Goal: Navigation & Orientation: Find specific page/section

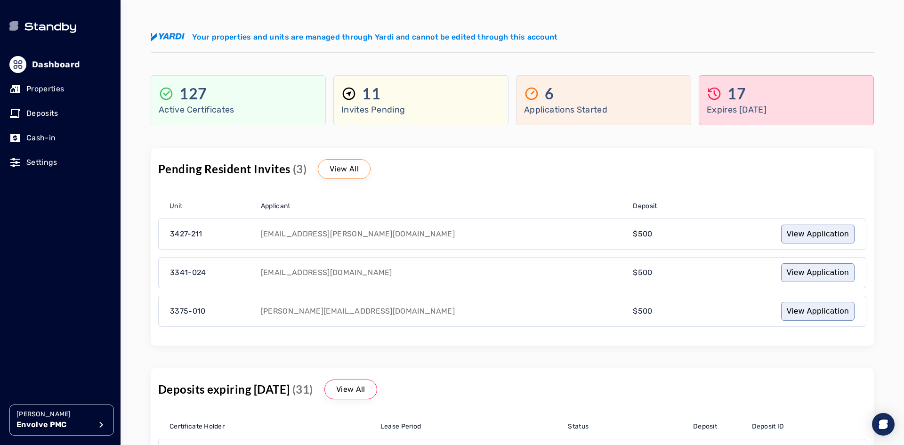
click at [224, 94] on div "127" at bounding box center [238, 93] width 159 height 19
click at [54, 90] on p "Properties" at bounding box center [45, 88] width 38 height 11
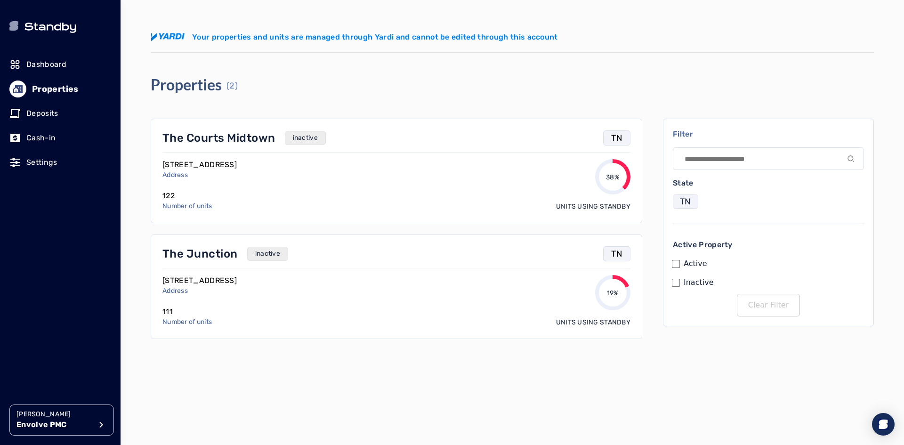
click at [290, 254] on div "The Junction inactive" at bounding box center [377, 253] width 431 height 15
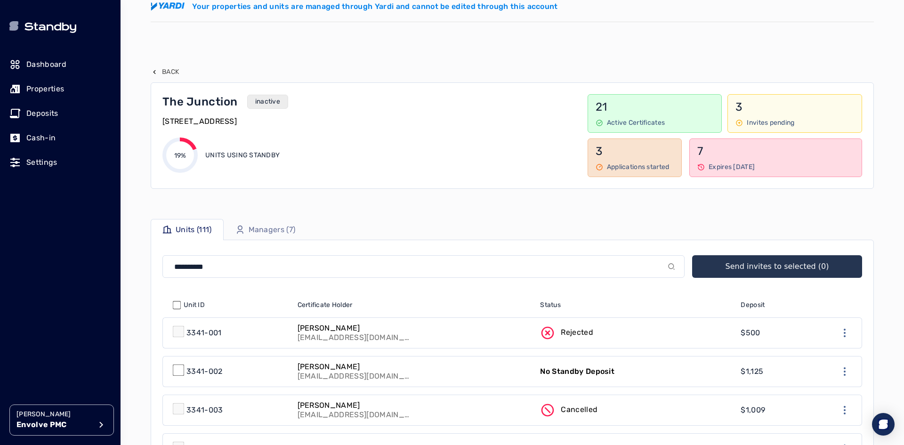
scroll to position [47, 0]
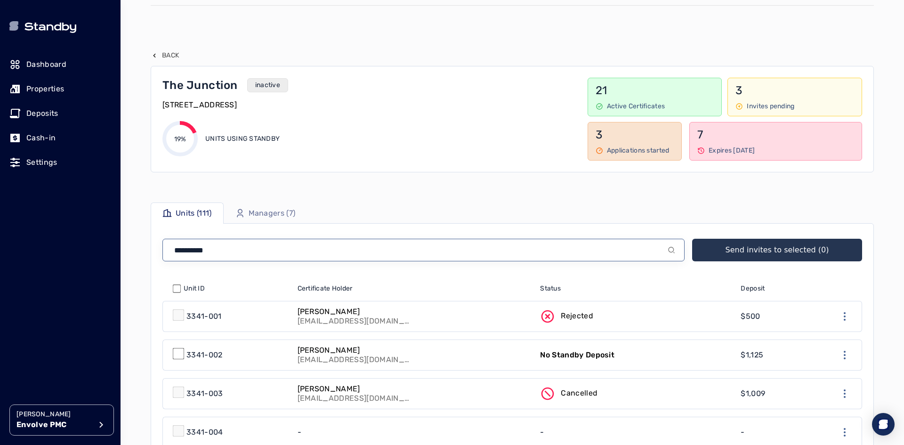
click at [428, 248] on input at bounding box center [423, 250] width 522 height 23
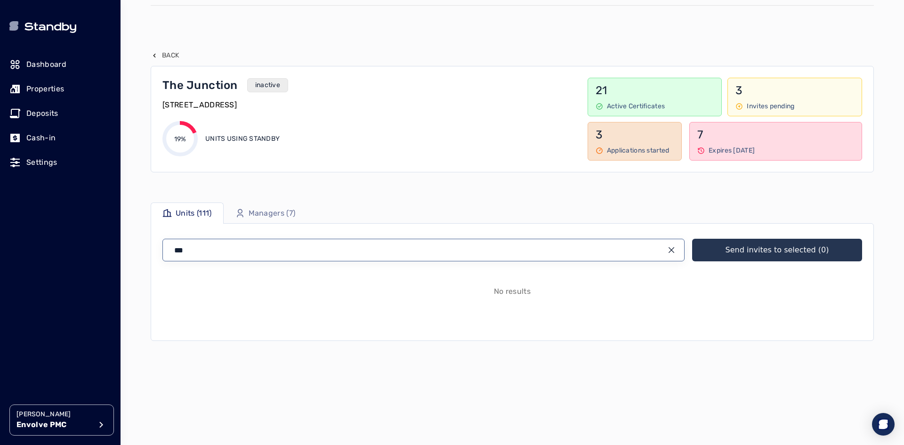
drag, startPoint x: 428, startPoint y: 248, endPoint x: 0, endPoint y: 192, distance: 431.3
click at [0, 192] on div "Dashboard Properties Deposits Cash-in Settings [PERSON_NAME] Envolve PMC Menu M…" at bounding box center [452, 222] width 904 height 445
drag, startPoint x: 227, startPoint y: 241, endPoint x: 133, endPoint y: 234, distance: 94.0
click at [133, 234] on div "[PERSON_NAME] Envolve PMC Your properties and units are managed through Yardi a…" at bounding box center [513, 222] width 784 height 445
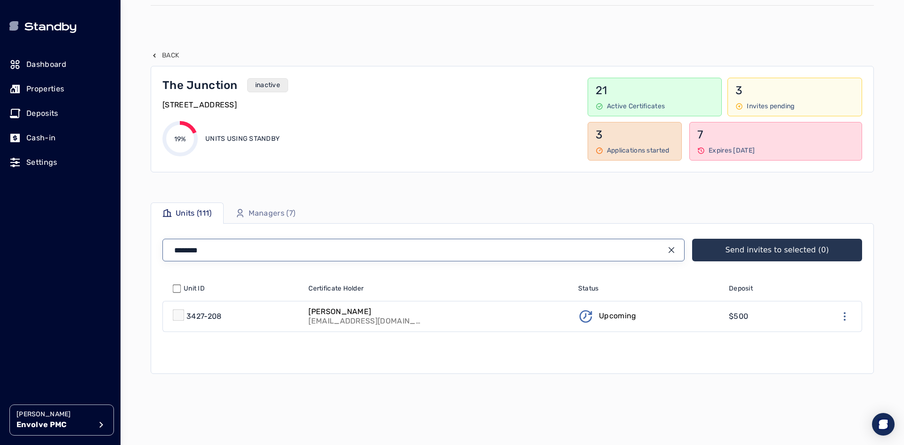
type input "********"
click at [713, 143] on div "7 Expires within 1 month" at bounding box center [775, 141] width 173 height 39
click at [672, 249] on icon "input icon" at bounding box center [672, 250] width 8 height 8
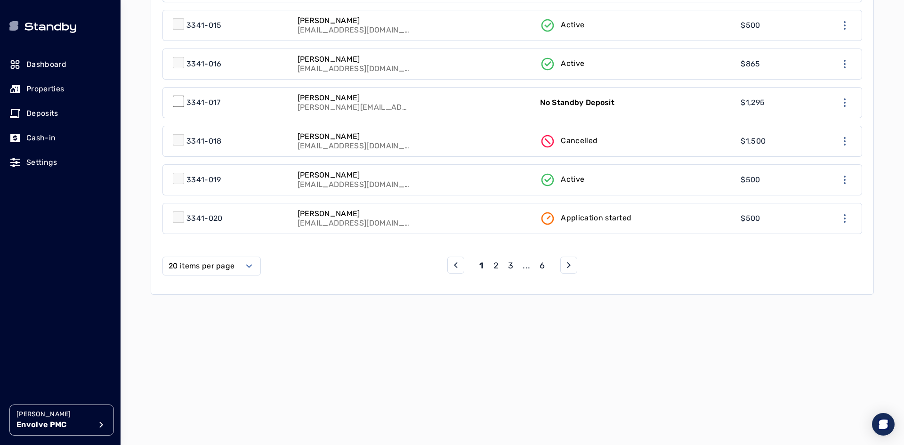
scroll to position [879, 0]
click at [511, 265] on p "3" at bounding box center [510, 265] width 5 height 13
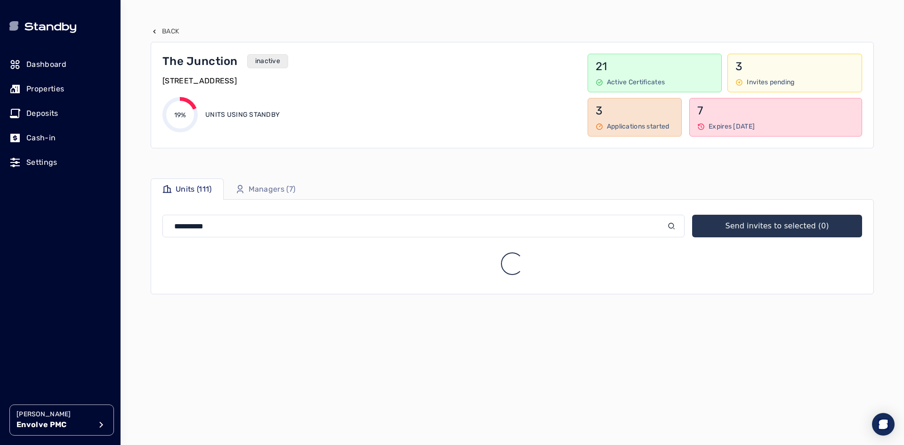
scroll to position [879, 0]
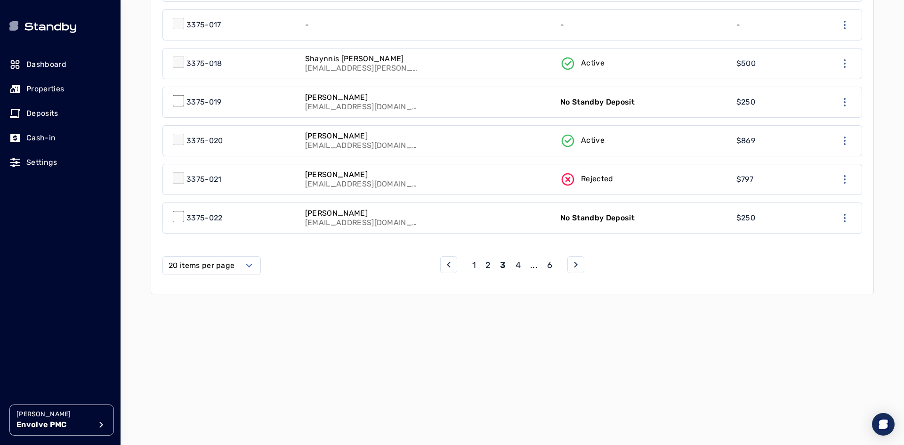
click at [519, 263] on p "4" at bounding box center [518, 265] width 5 height 13
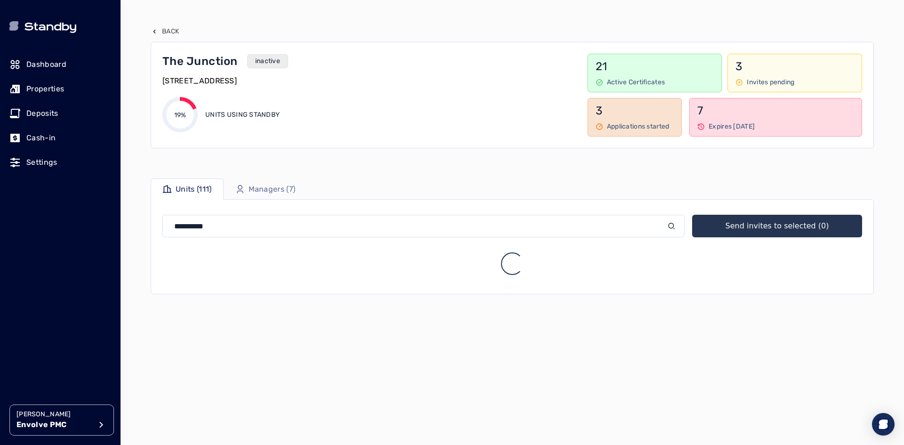
scroll to position [879, 0]
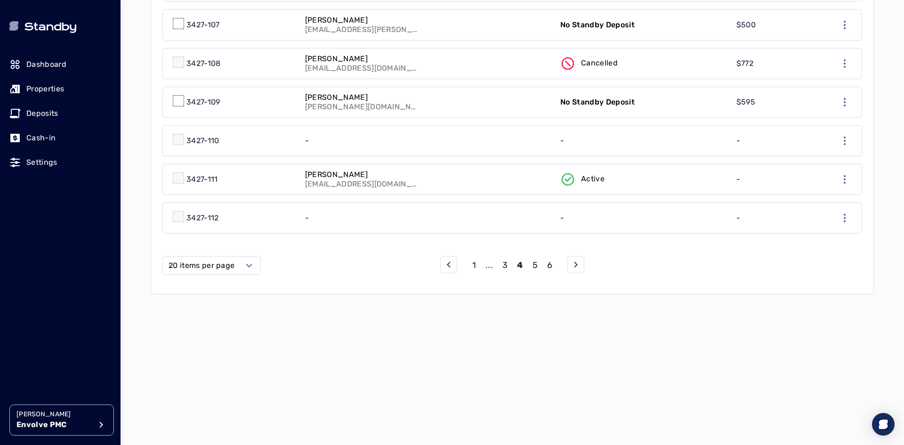
click at [536, 265] on p "5" at bounding box center [535, 265] width 5 height 13
click at [535, 267] on p "5" at bounding box center [535, 265] width 5 height 13
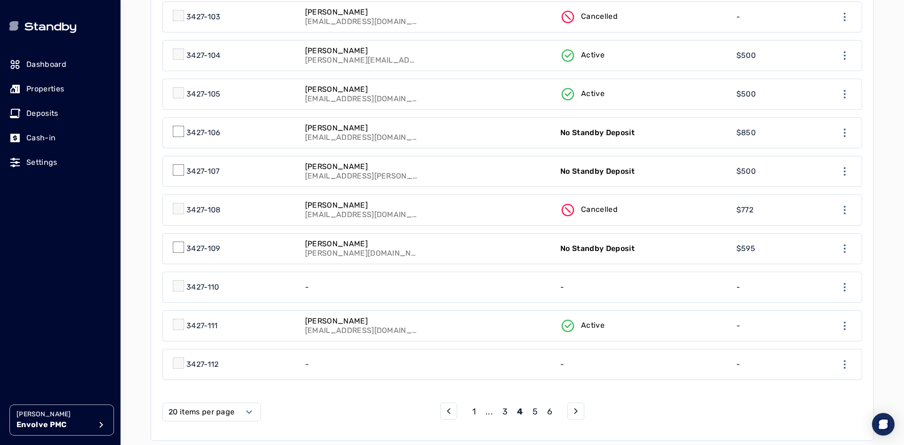
scroll to position [757, 0]
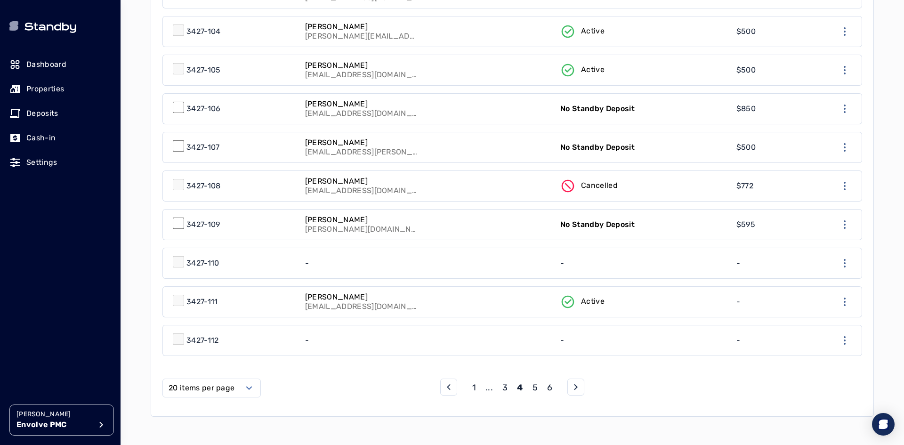
click at [549, 385] on p "6" at bounding box center [549, 387] width 5 height 13
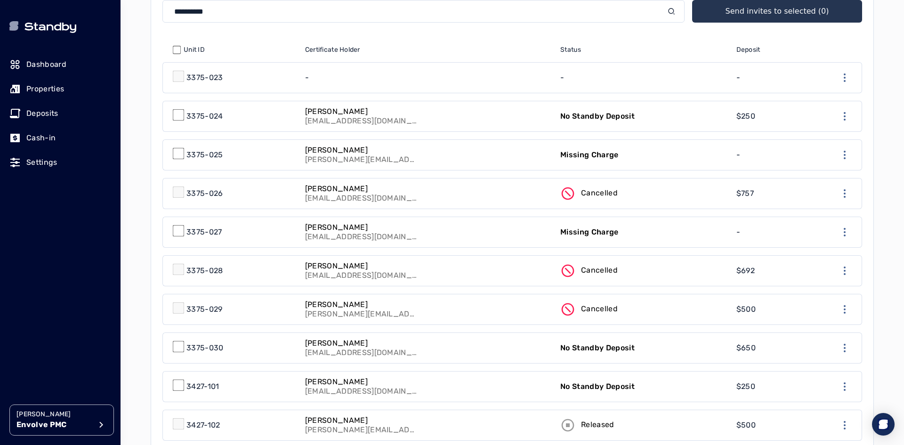
scroll to position [0, 0]
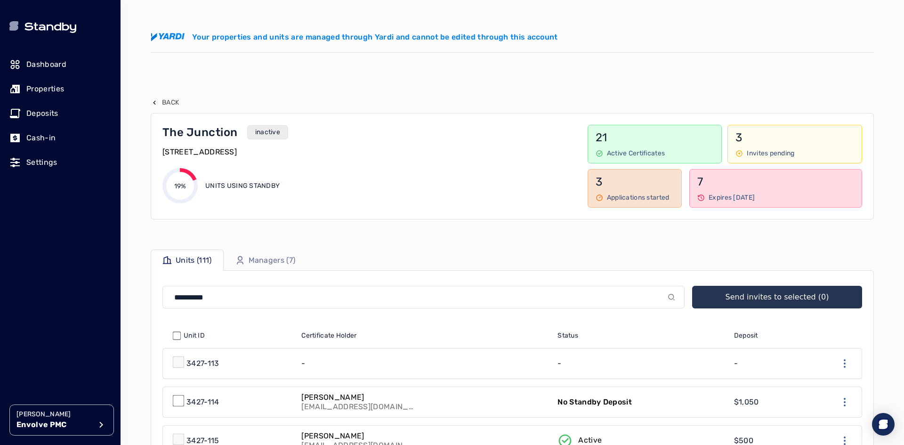
click at [280, 256] on p "Managers (7)" at bounding box center [272, 260] width 47 height 11
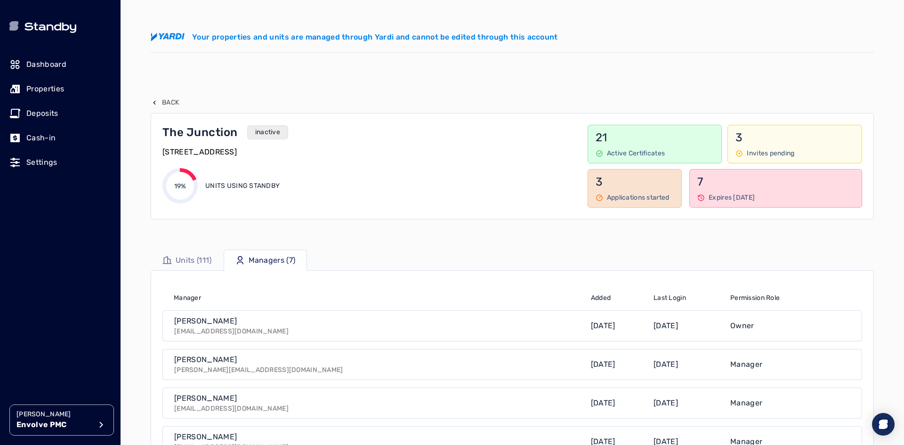
click at [191, 257] on p "Units (111)" at bounding box center [194, 260] width 36 height 11
click at [747, 122] on div "The Junction inactive [STREET_ADDRESS] 19% Units using Standby 21 Active Certif…" at bounding box center [512, 166] width 723 height 106
drag, startPoint x: 712, startPoint y: 187, endPoint x: 697, endPoint y: 190, distance: 14.5
click at [709, 189] on p "7" at bounding box center [775, 181] width 157 height 15
click at [66, 89] on link "Properties" at bounding box center [60, 89] width 102 height 21
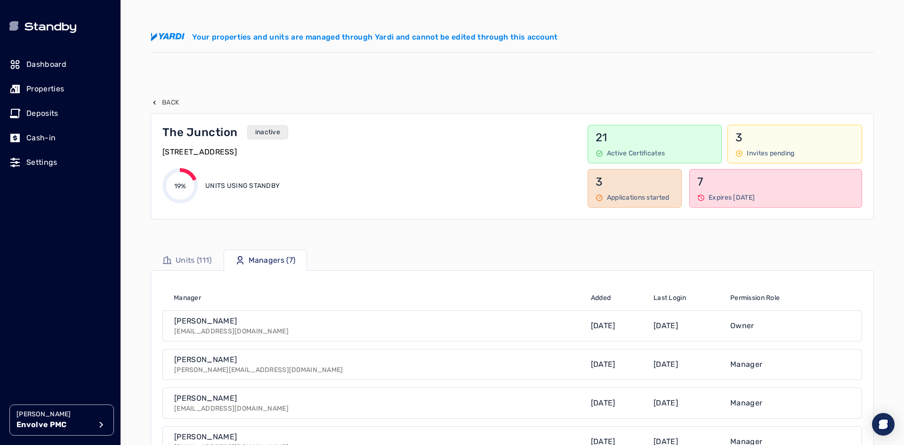
click at [35, 114] on p "Deposits" at bounding box center [42, 113] width 32 height 11
click at [35, 136] on p "Cash-in" at bounding box center [40, 137] width 29 height 11
